Goal: Information Seeking & Learning: Compare options

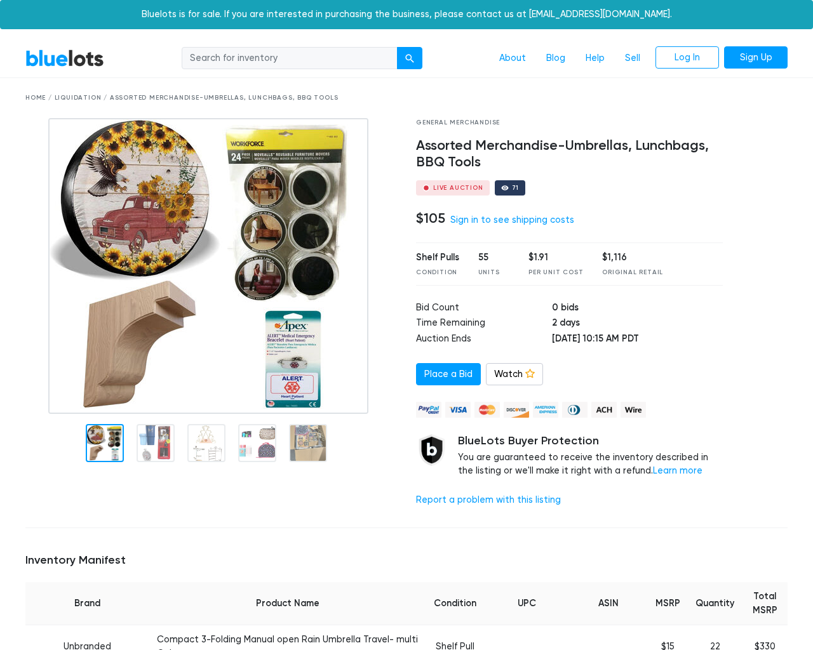
scroll to position [1998, 0]
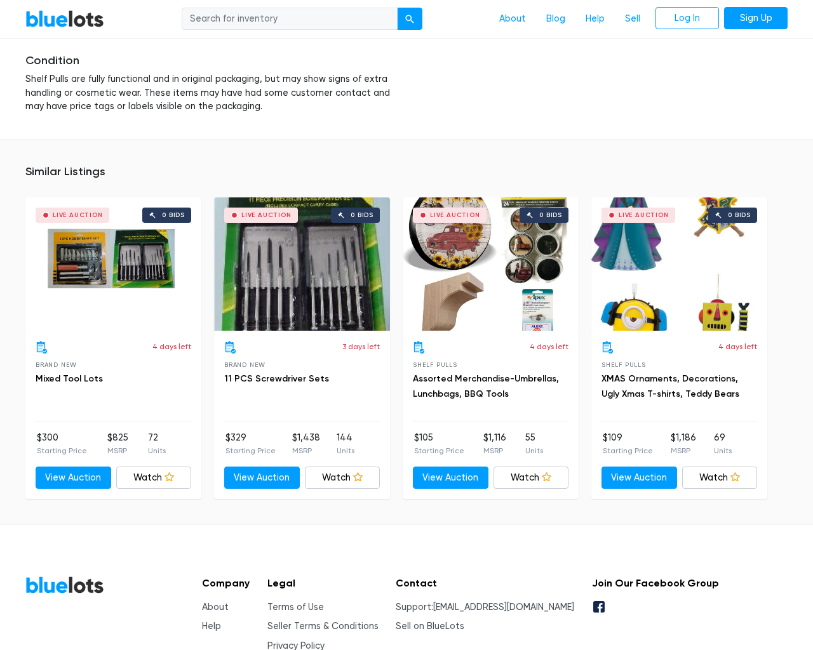
scroll to position [1998, 0]
type input "the"
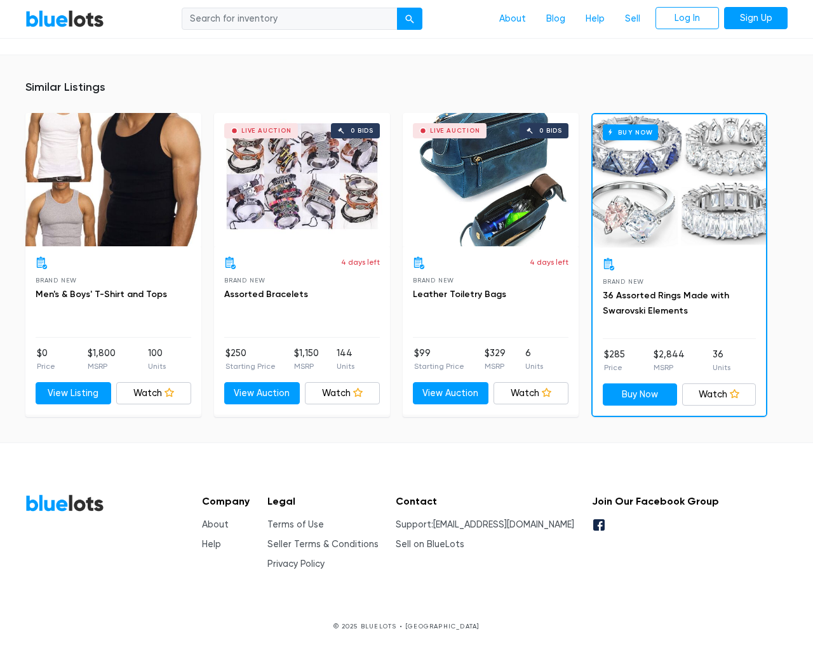
scroll to position [797, 0]
type input "the"
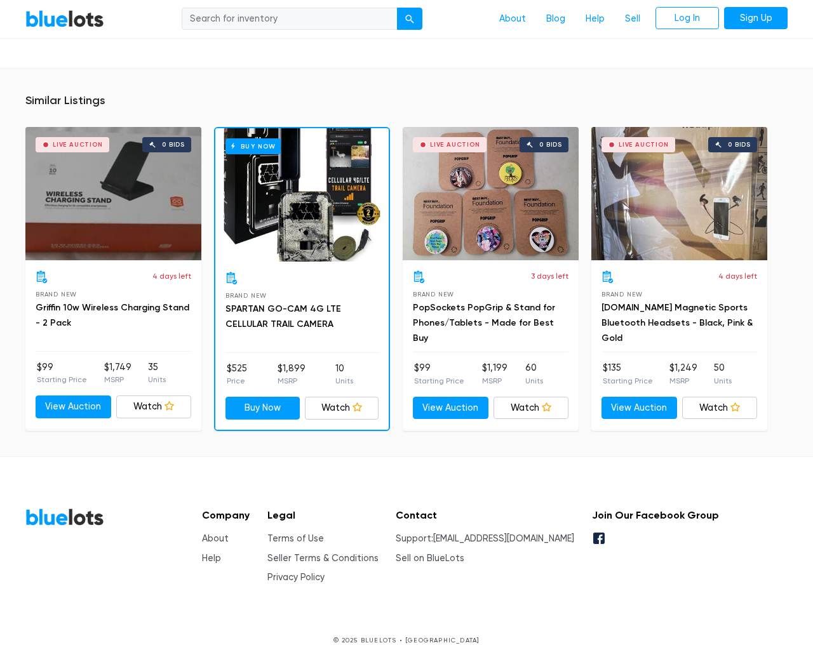
scroll to position [793, 0]
type input "the"
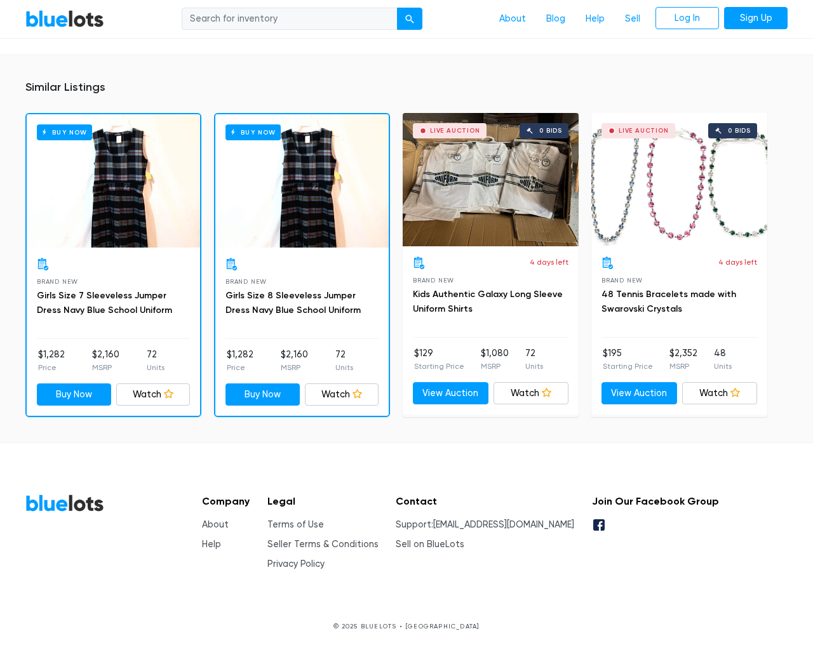
scroll to position [885, 0]
type input "the"
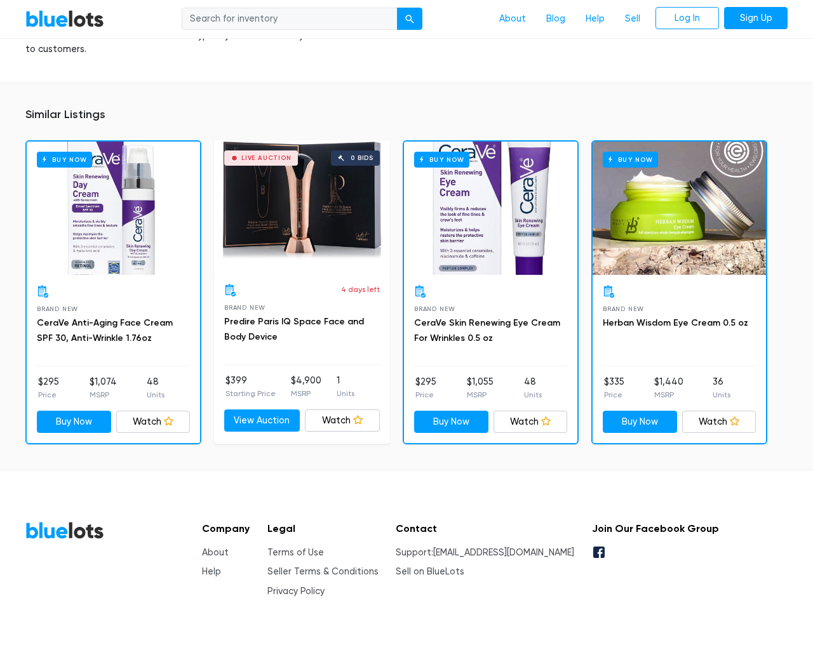
scroll to position [947, 0]
type input "the"
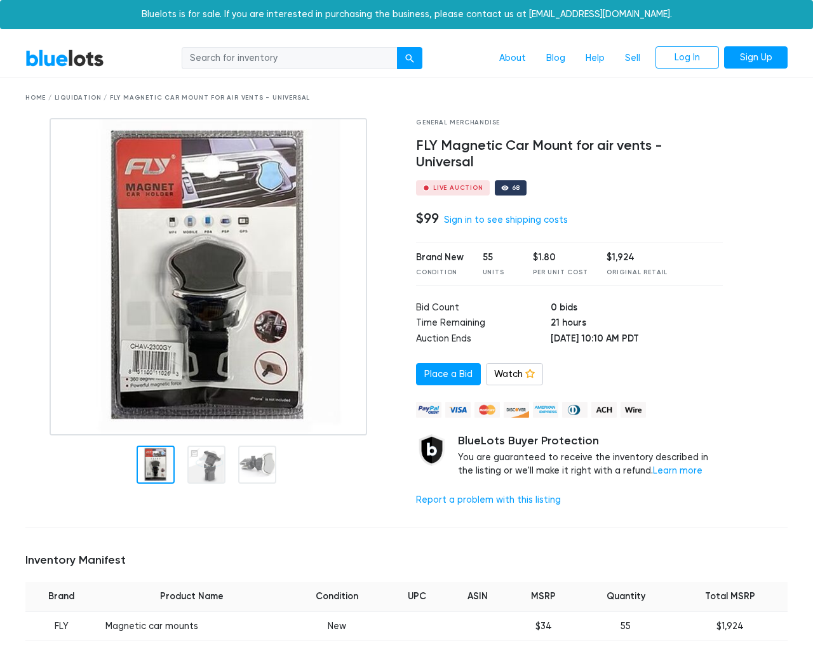
scroll to position [832, 0]
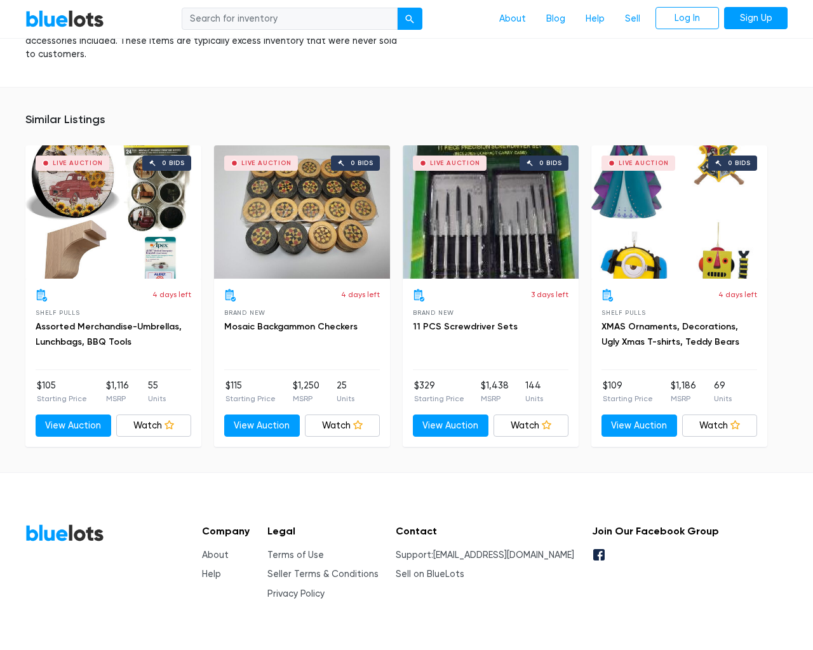
scroll to position [832, 0]
type input "the"
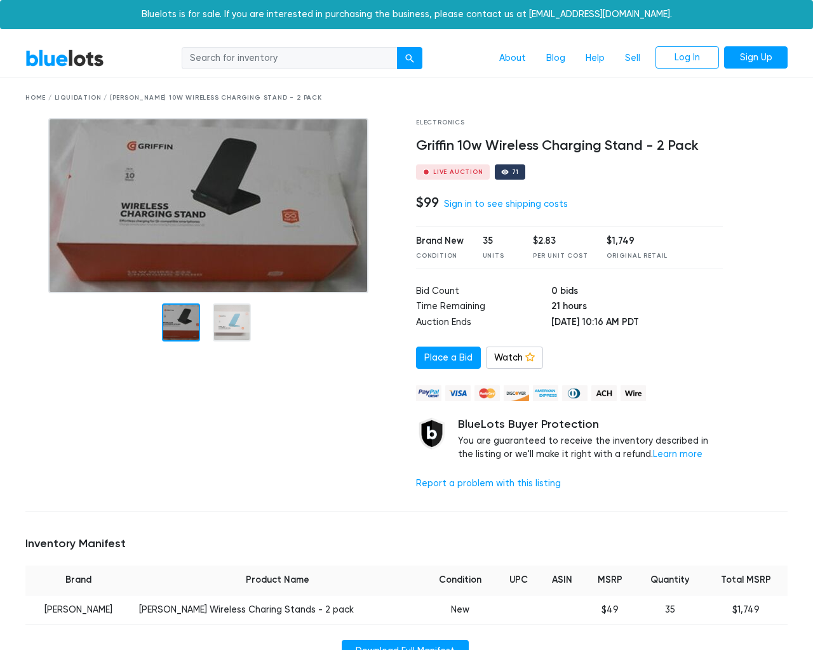
scroll to position [818, 0]
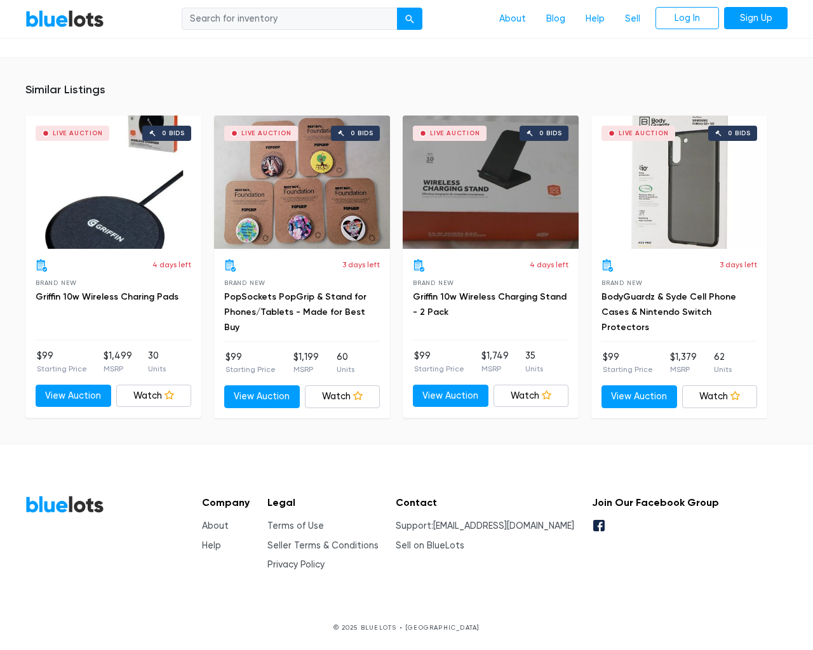
type input "the"
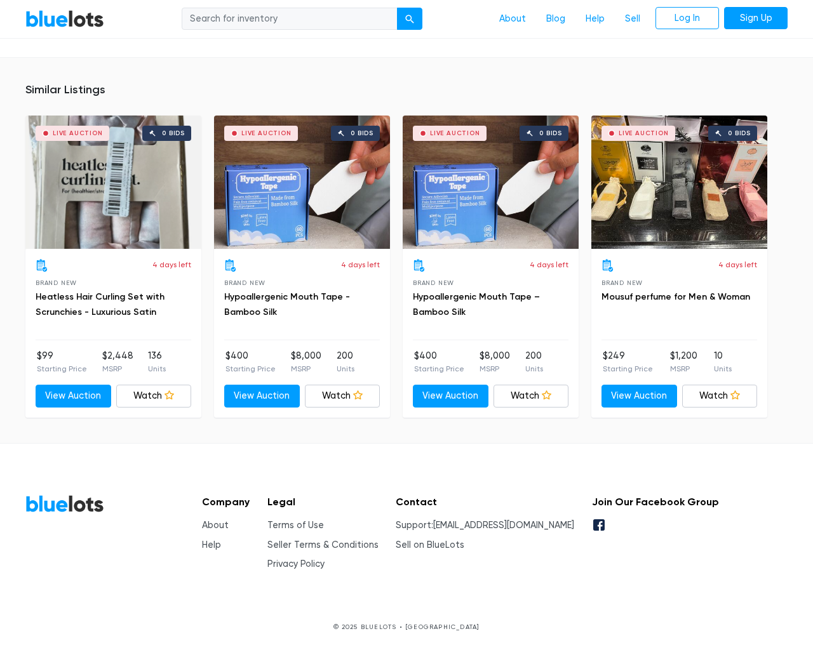
scroll to position [905, 0]
type input "the"
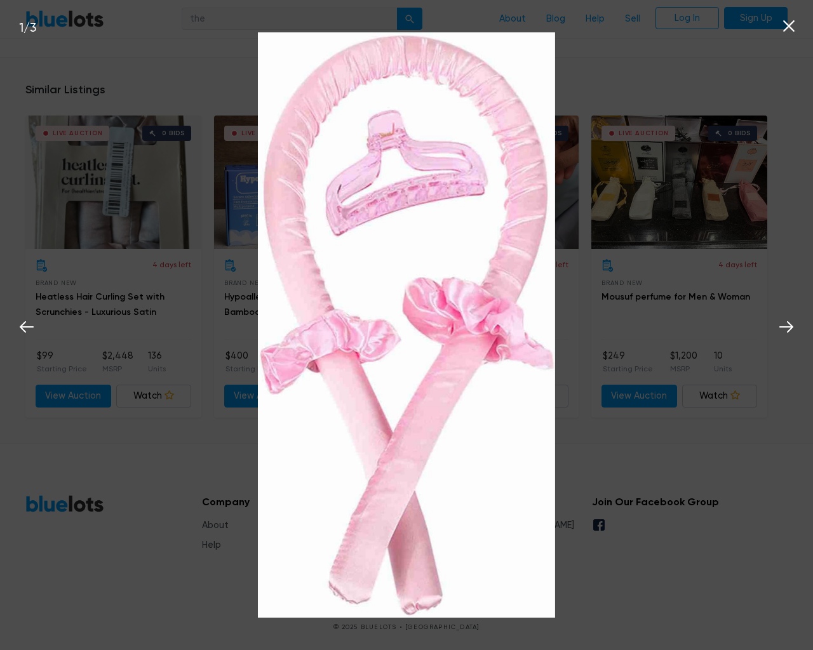
scroll to position [906, 0]
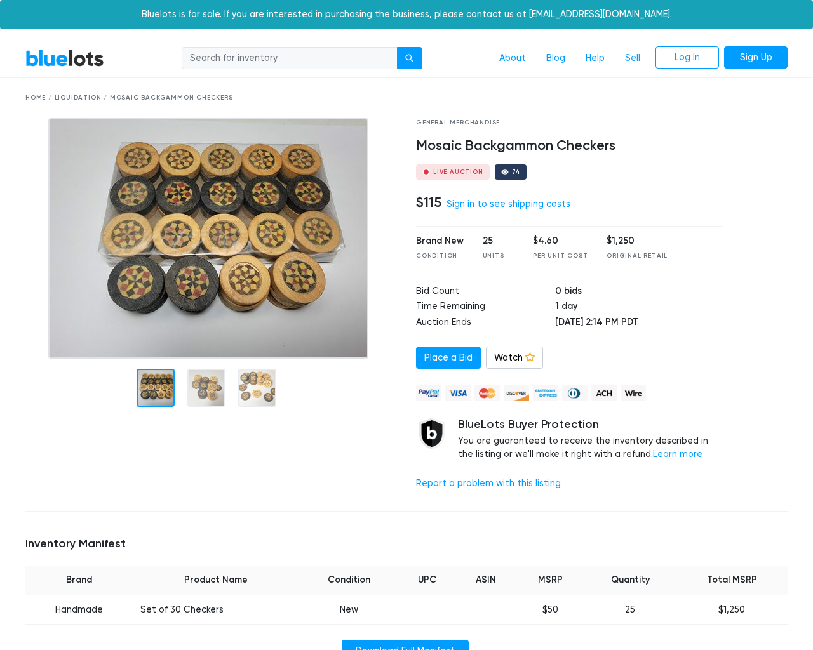
scroll to position [845, 0]
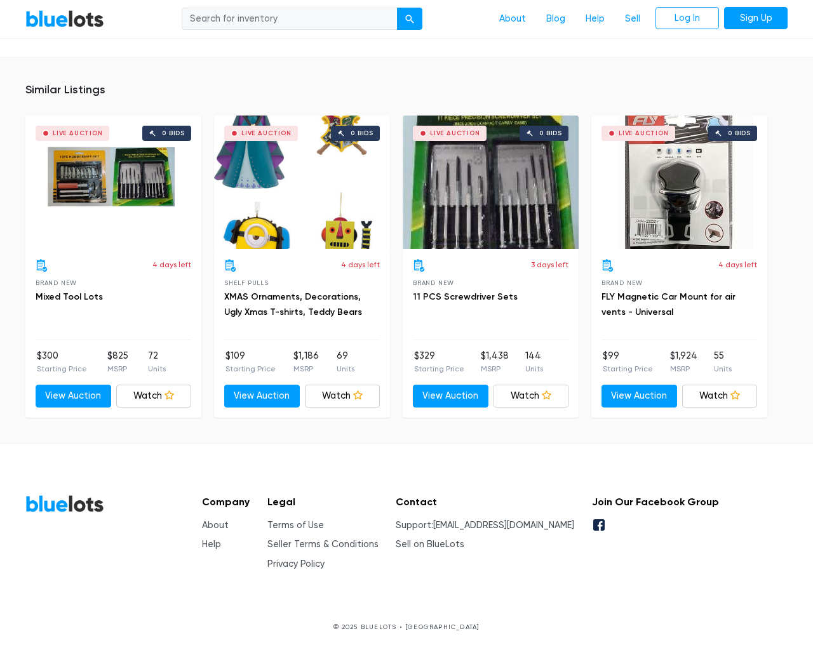
type input "the"
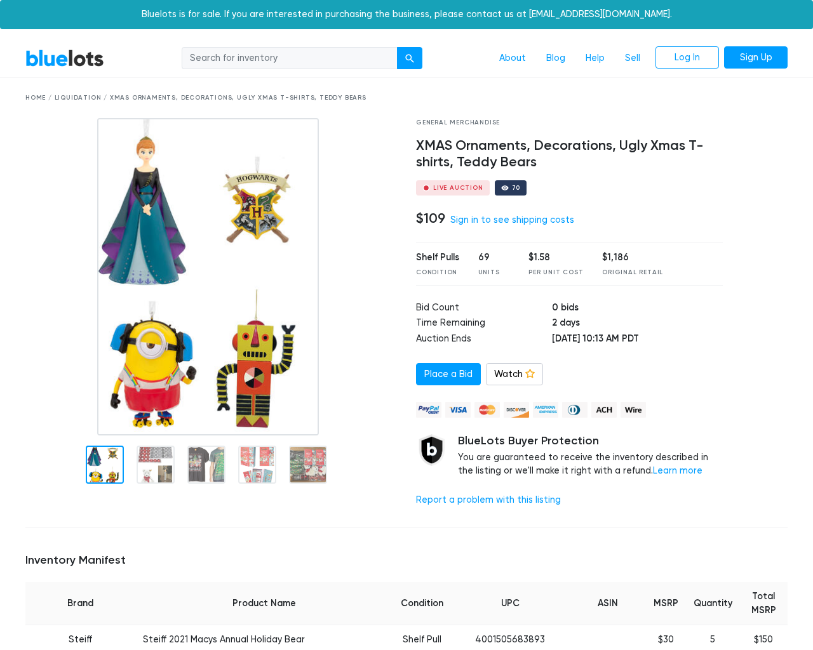
scroll to position [1751, 0]
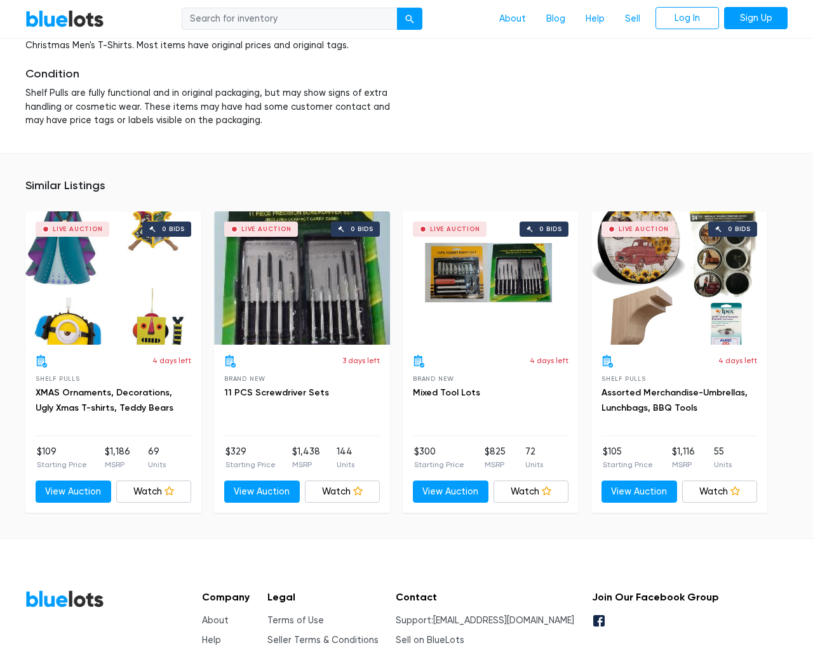
type input "the"
